Goal: Task Accomplishment & Management: Use online tool/utility

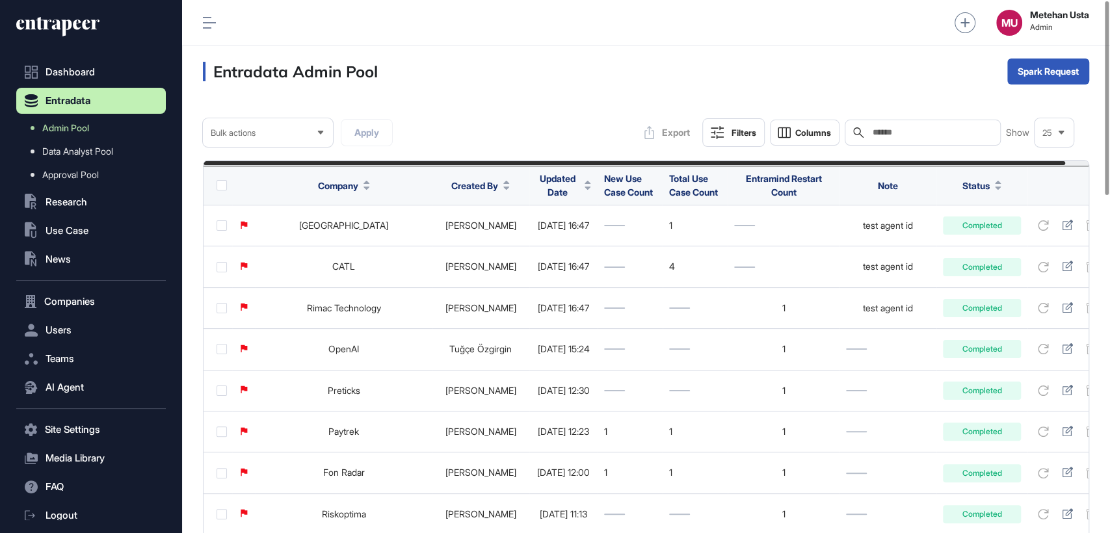
click at [952, 133] on input "text" at bounding box center [931, 132] width 121 height 10
paste input "**********"
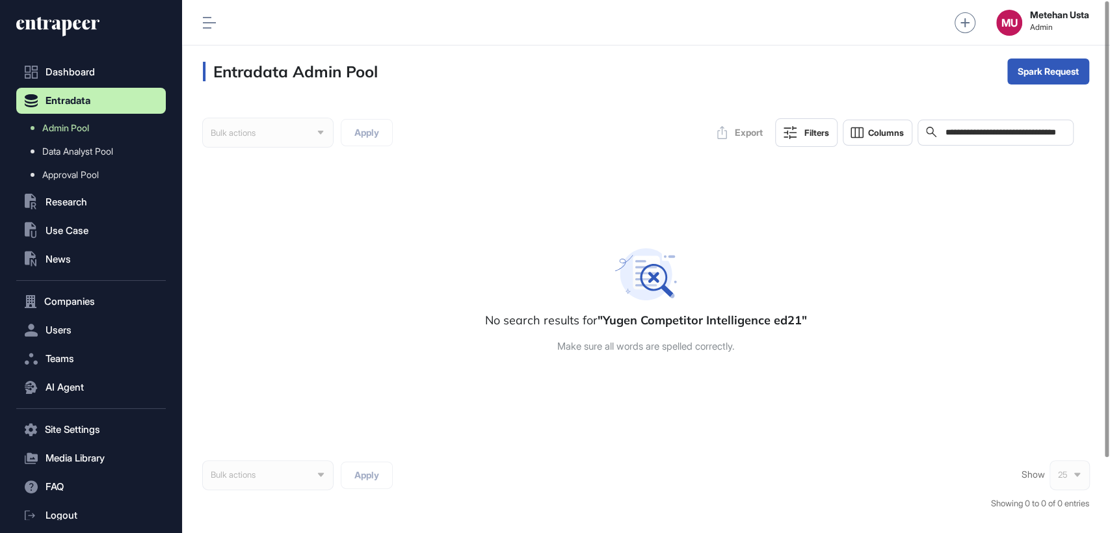
scroll to position [0, 21]
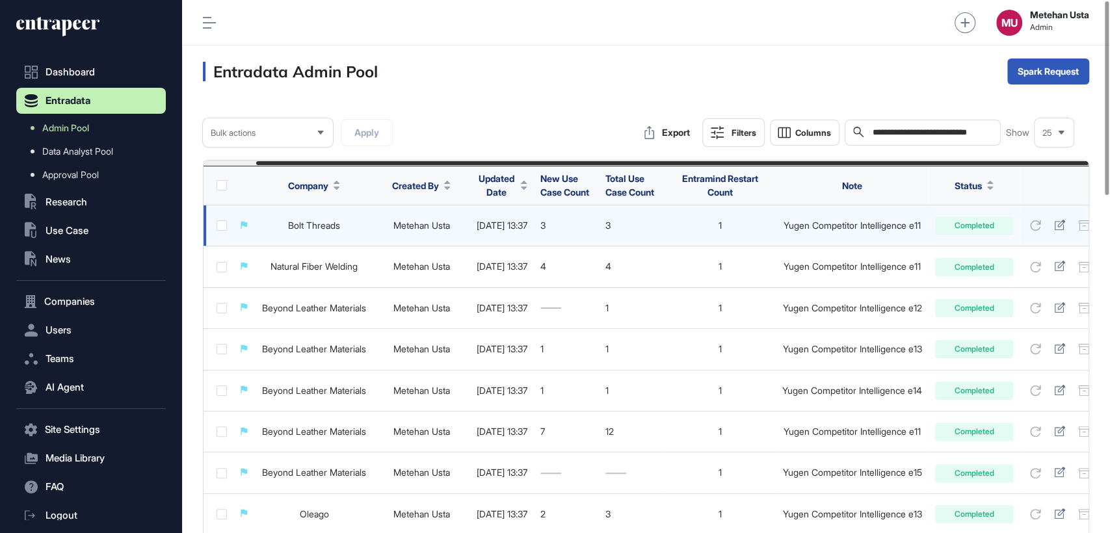
scroll to position [0, 56]
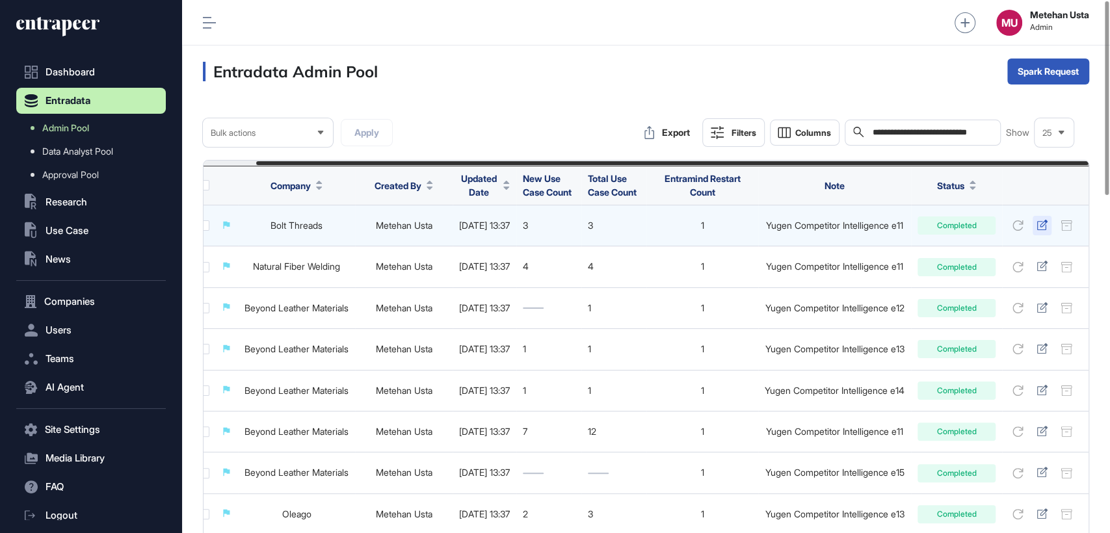
type input "**********"
click at [1043, 224] on icon at bounding box center [1041, 225] width 10 height 10
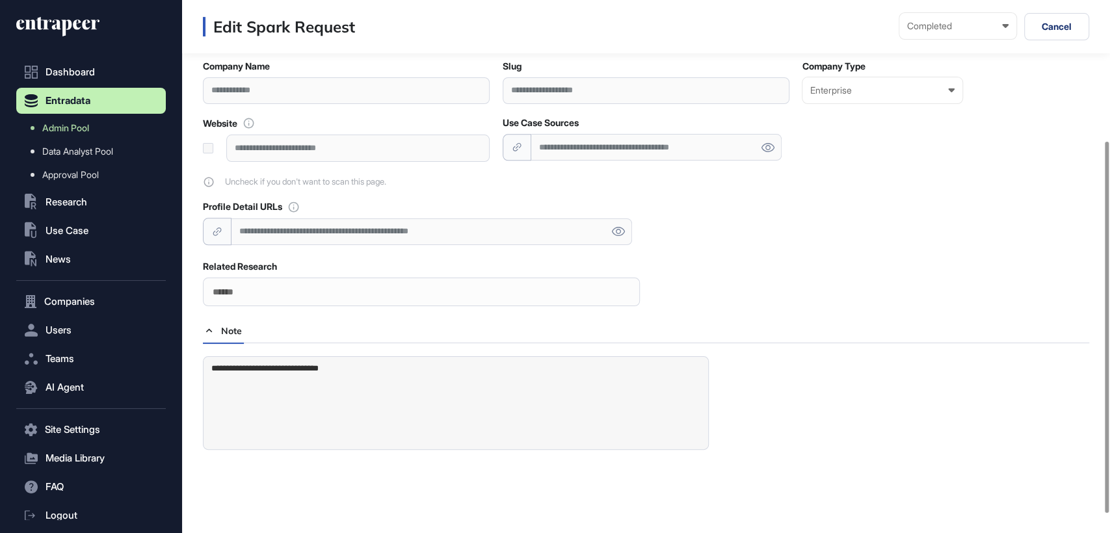
scroll to position [229, 0]
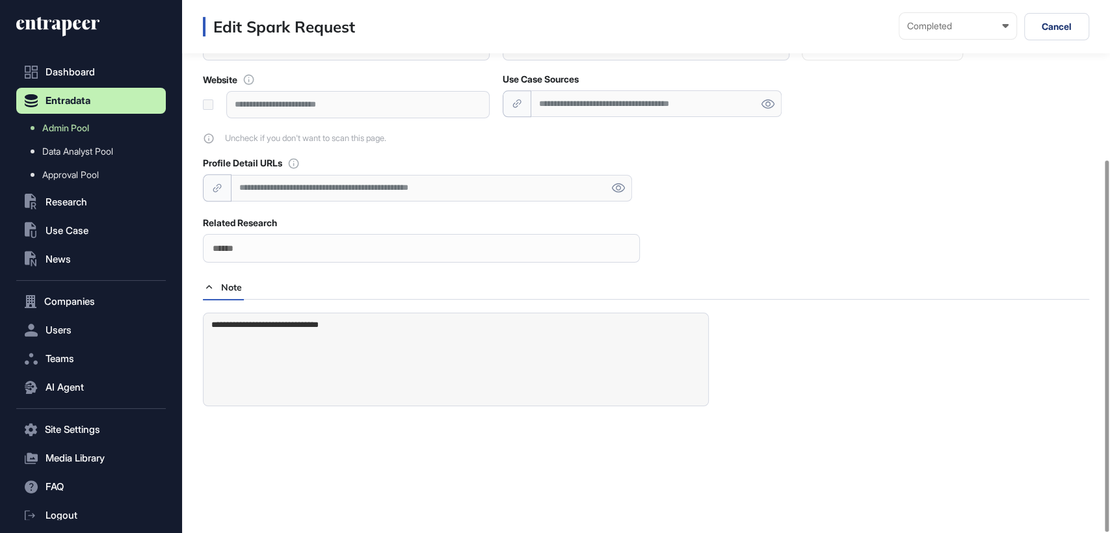
click at [477, 245] on div at bounding box center [421, 248] width 437 height 29
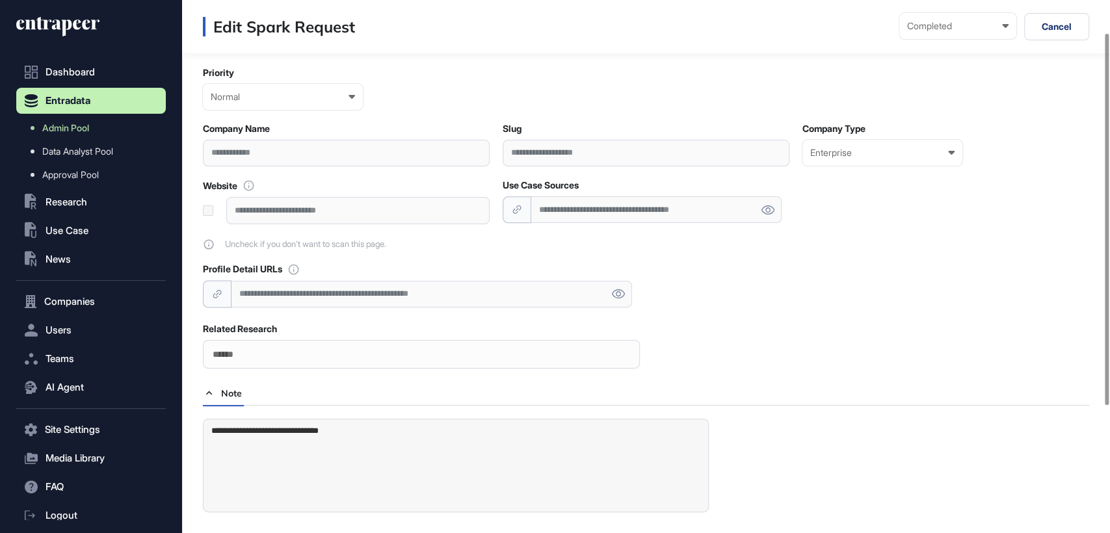
scroll to position [0, 0]
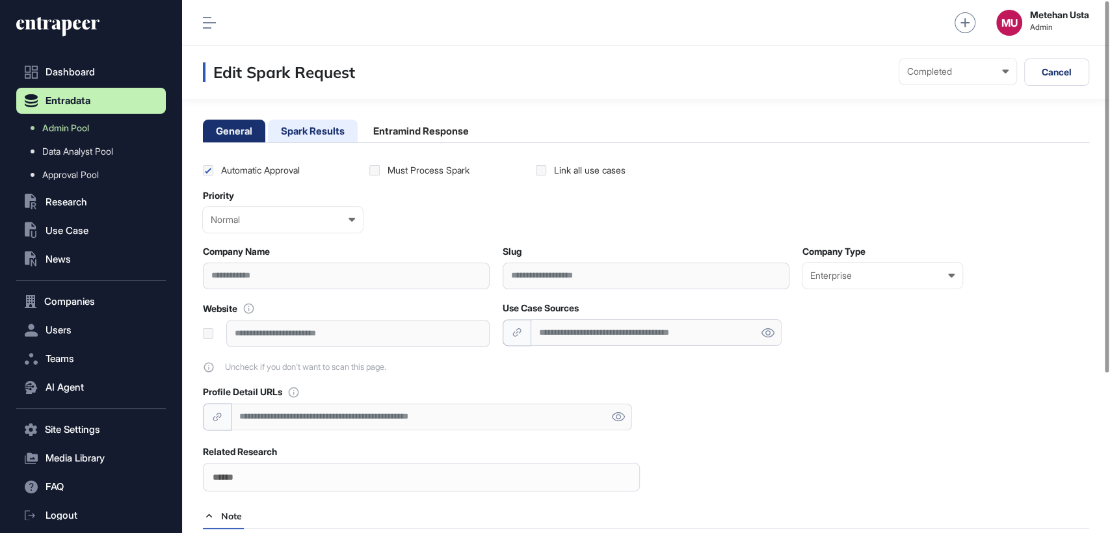
click at [334, 129] on li "Spark Results" at bounding box center [313, 131] width 90 height 23
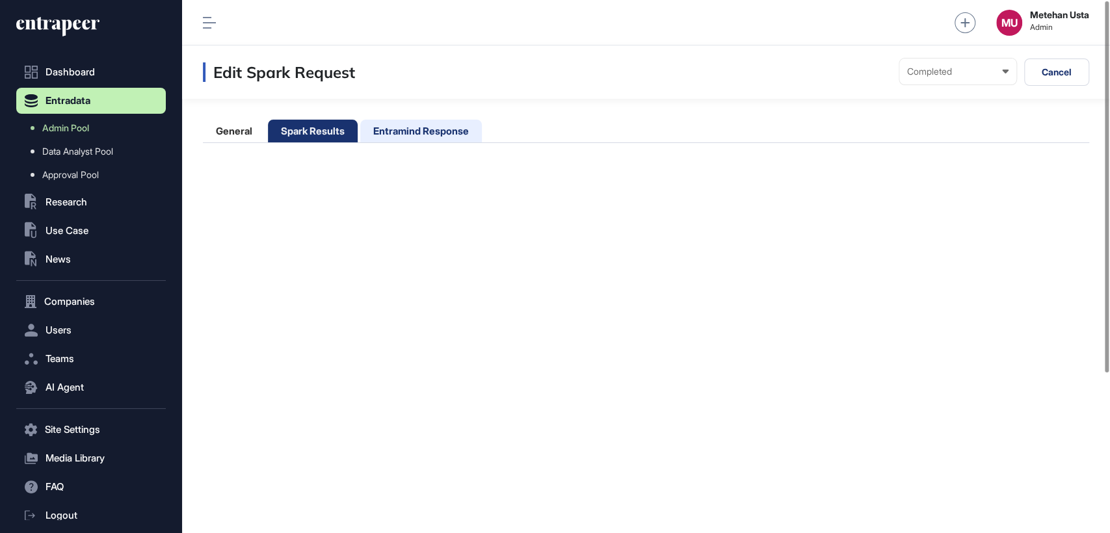
click at [406, 126] on li "Entramind Response" at bounding box center [421, 131] width 122 height 23
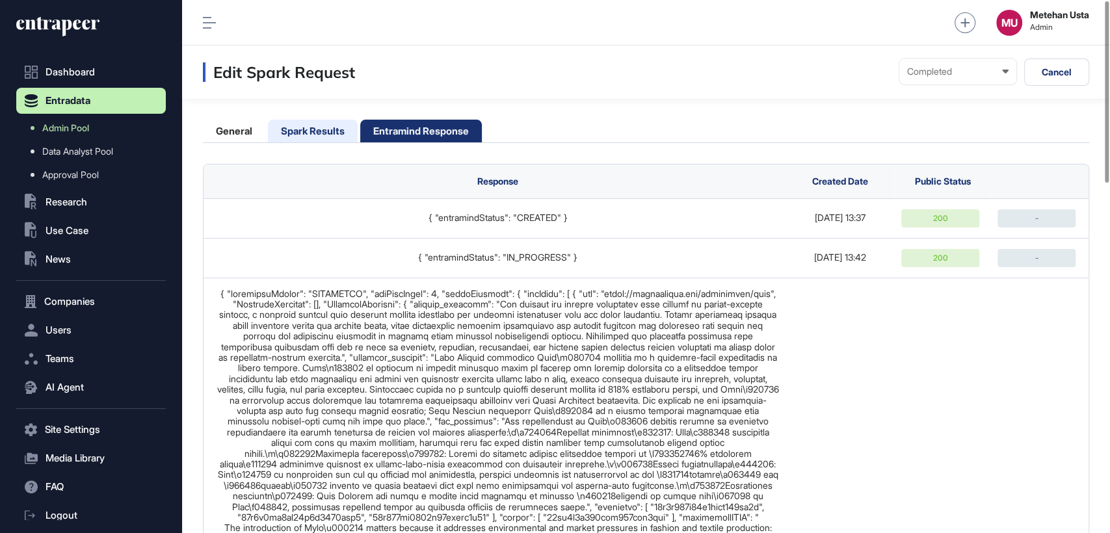
click at [276, 136] on li "Spark Results" at bounding box center [313, 131] width 90 height 23
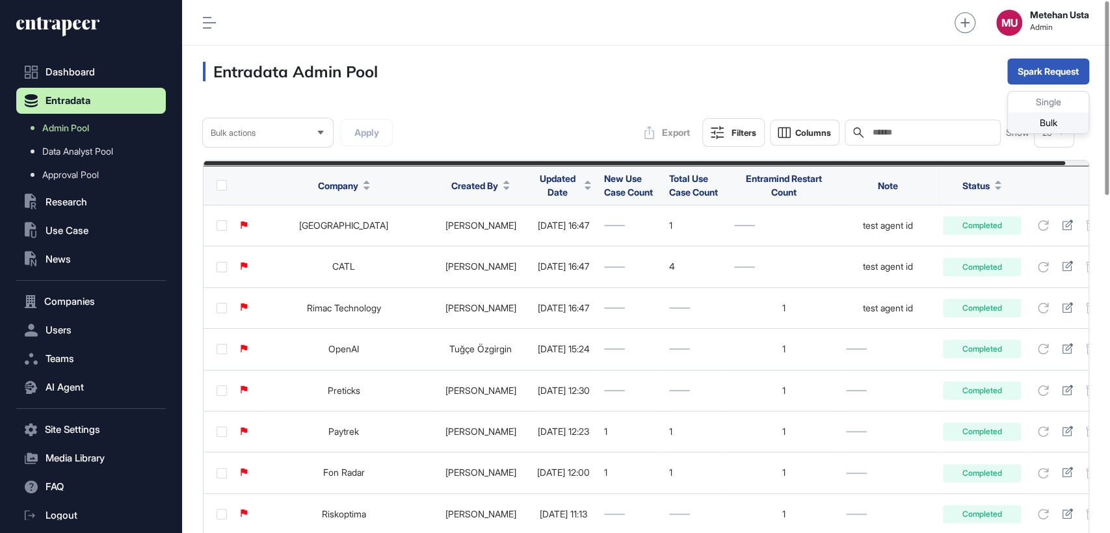
click at [1035, 126] on div "Bulk" at bounding box center [1048, 122] width 81 height 21
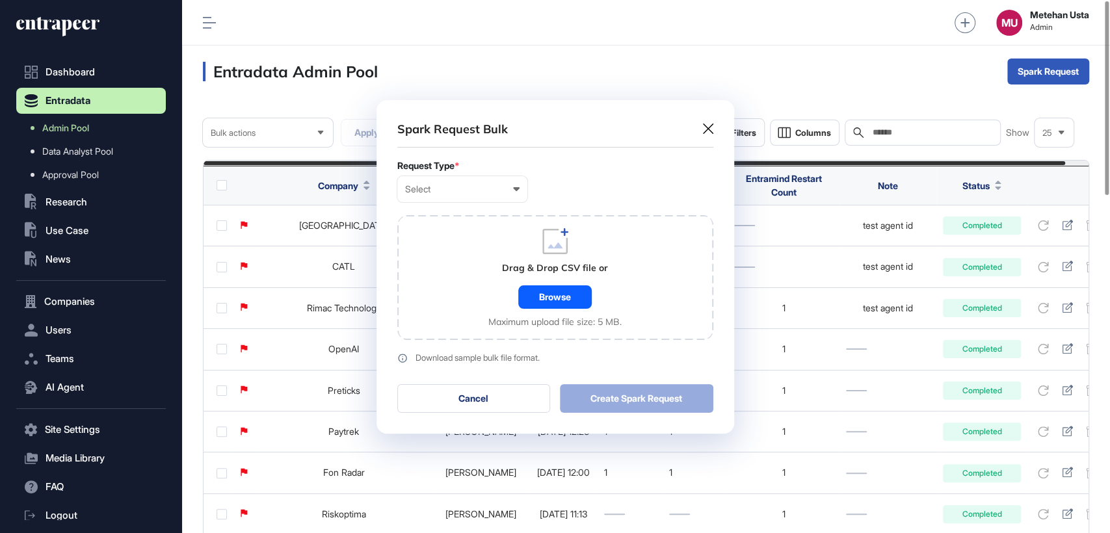
scroll to position [0, 5]
click at [486, 186] on div "Select" at bounding box center [462, 189] width 114 height 10
click at [0, 0] on div "Company" at bounding box center [0, 0] width 0 height 0
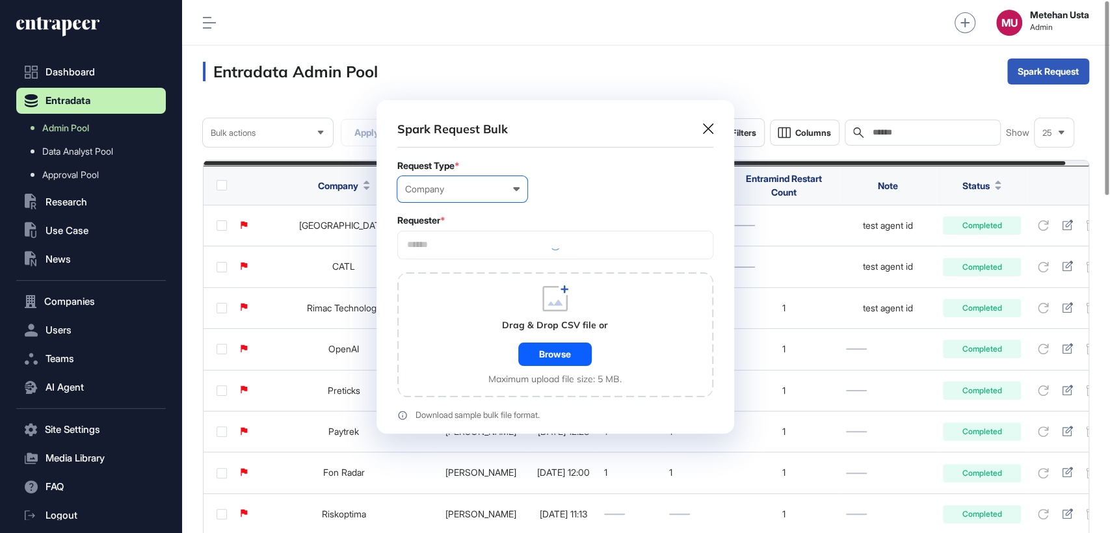
scroll to position [390, 358]
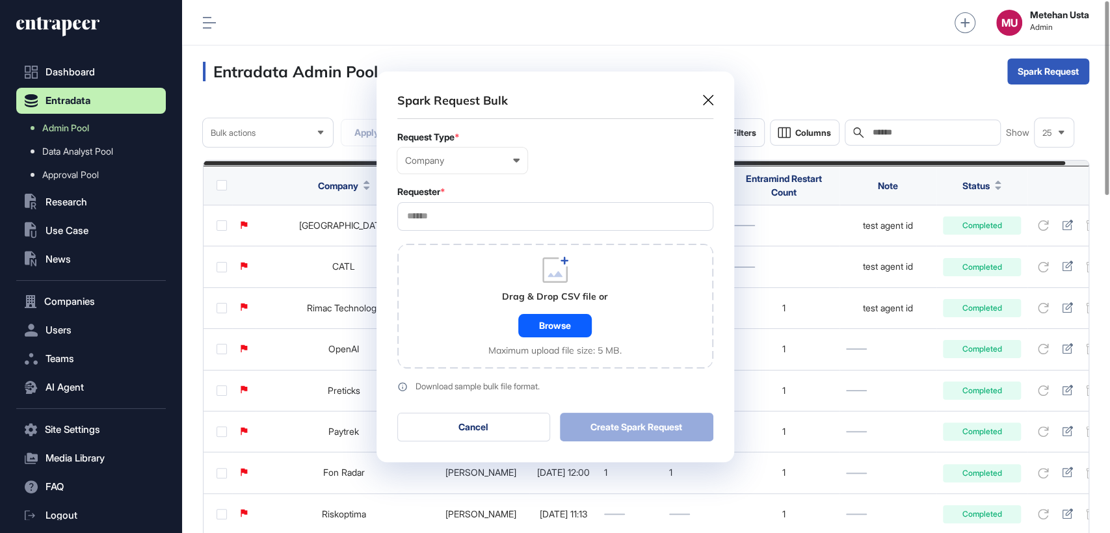
click at [482, 212] on input "text" at bounding box center [555, 216] width 299 height 11
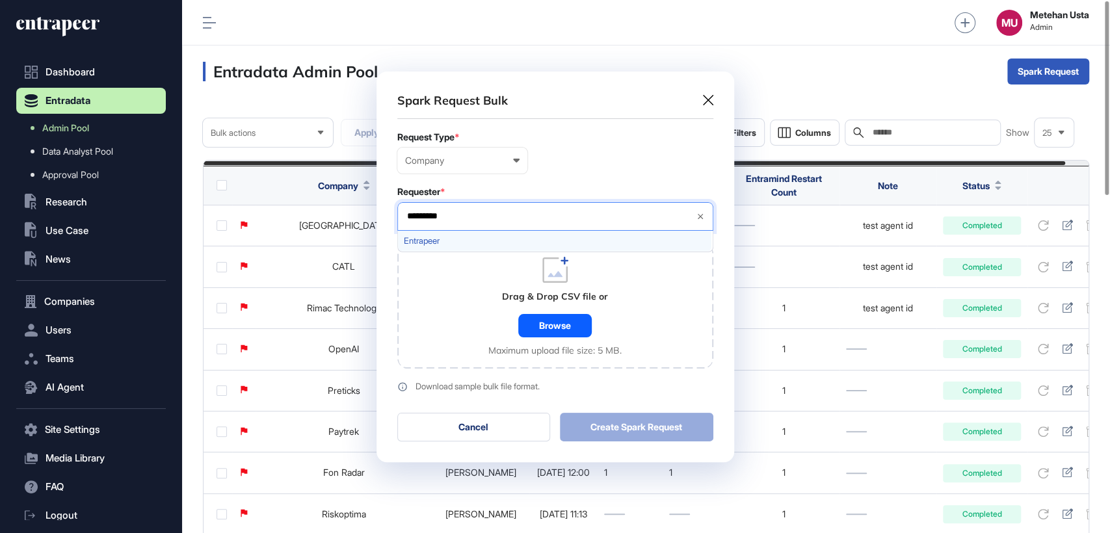
type input "*********"
click at [451, 243] on span "Entrapeer" at bounding box center [555, 241] width 302 height 10
click at [541, 175] on form "Request Type * Company User Company Customer Request ID Requester * Entrapeer *…" at bounding box center [555, 262] width 316 height 260
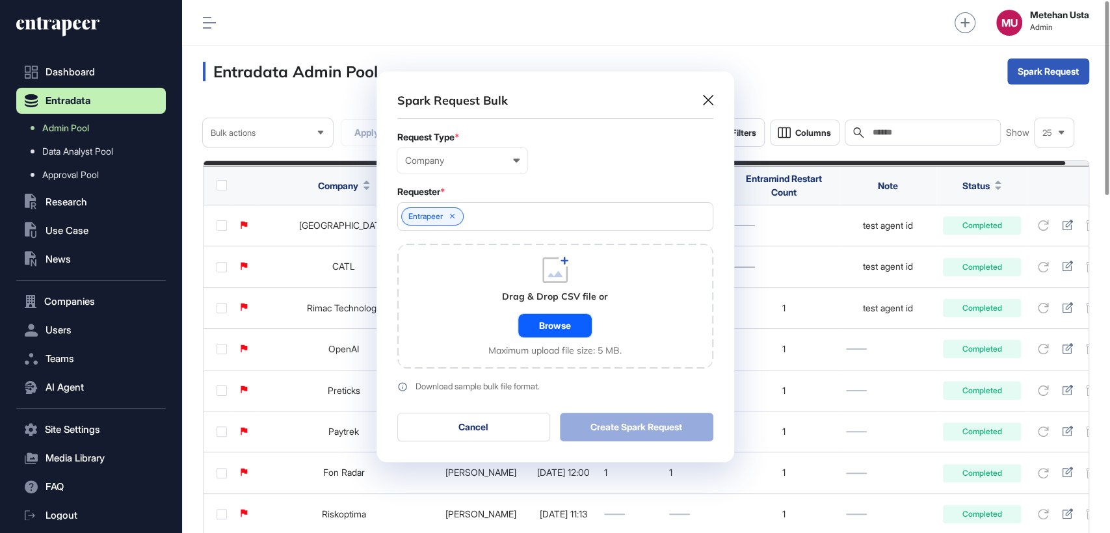
click at [543, 324] on div "Browse" at bounding box center [554, 325] width 73 height 23
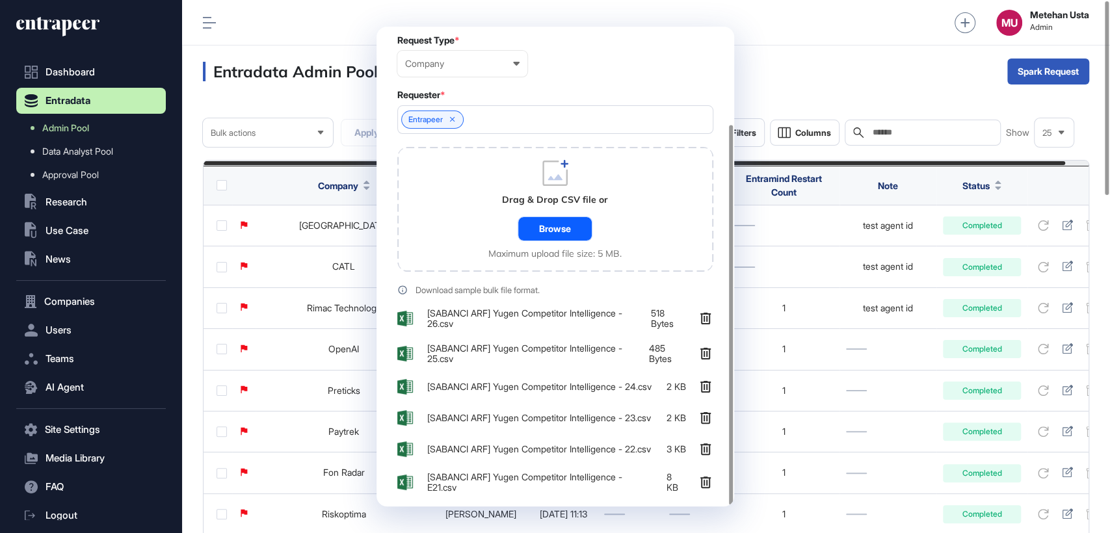
scroll to position [123, 0]
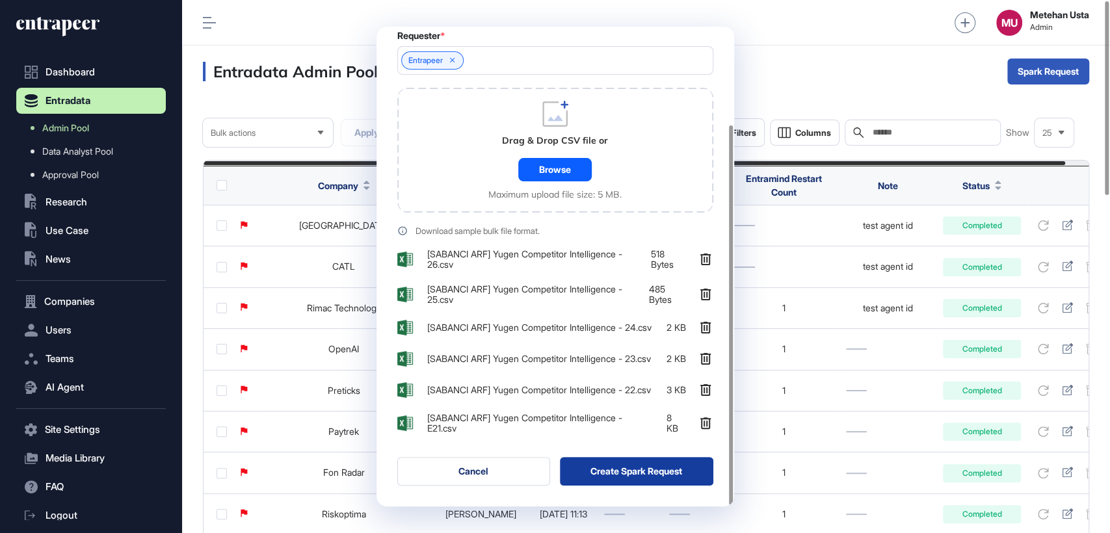
click at [627, 469] on button "Create Spark Request" at bounding box center [636, 471] width 153 height 29
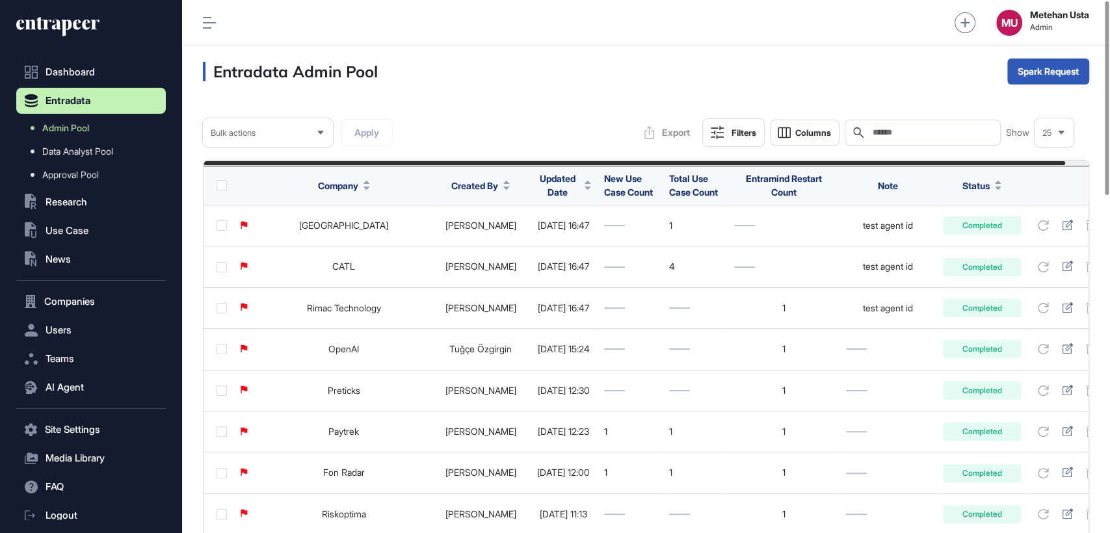
click at [927, 137] on input "text" at bounding box center [931, 132] width 121 height 10
click at [929, 133] on input "text" at bounding box center [931, 132] width 121 height 10
paste input "**********"
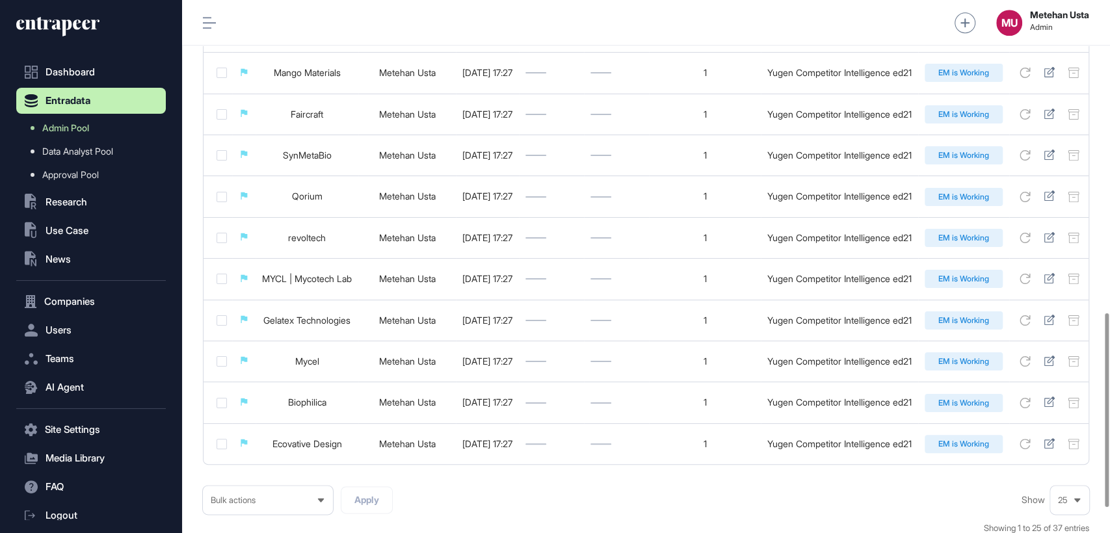
scroll to position [926, 0]
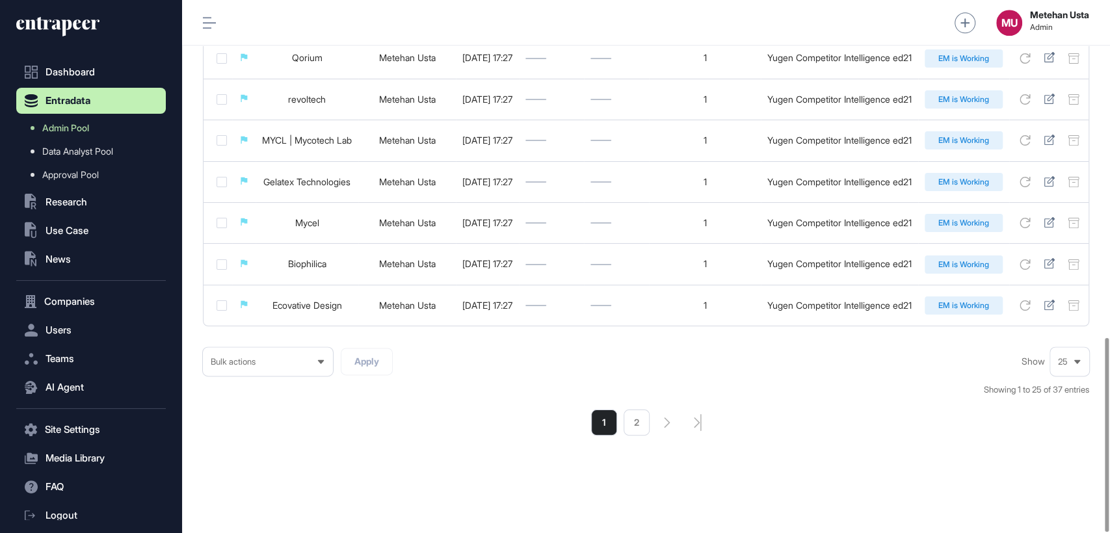
type input "**********"
click at [634, 427] on li "2" at bounding box center [636, 423] width 26 height 26
